Goal: Transaction & Acquisition: Book appointment/travel/reservation

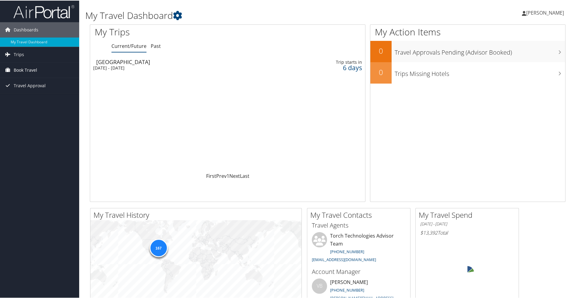
click at [26, 68] on span "Book Travel" at bounding box center [25, 69] width 23 height 15
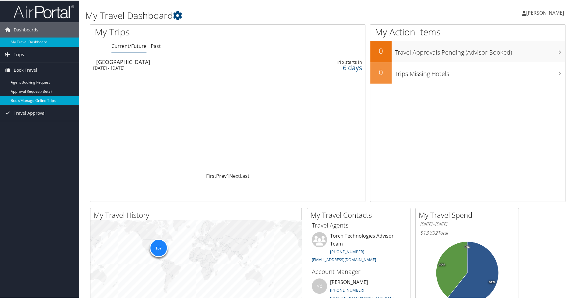
click at [30, 96] on link "Book/Manage Online Trips" at bounding box center [39, 99] width 79 height 9
